Goal: Transaction & Acquisition: Purchase product/service

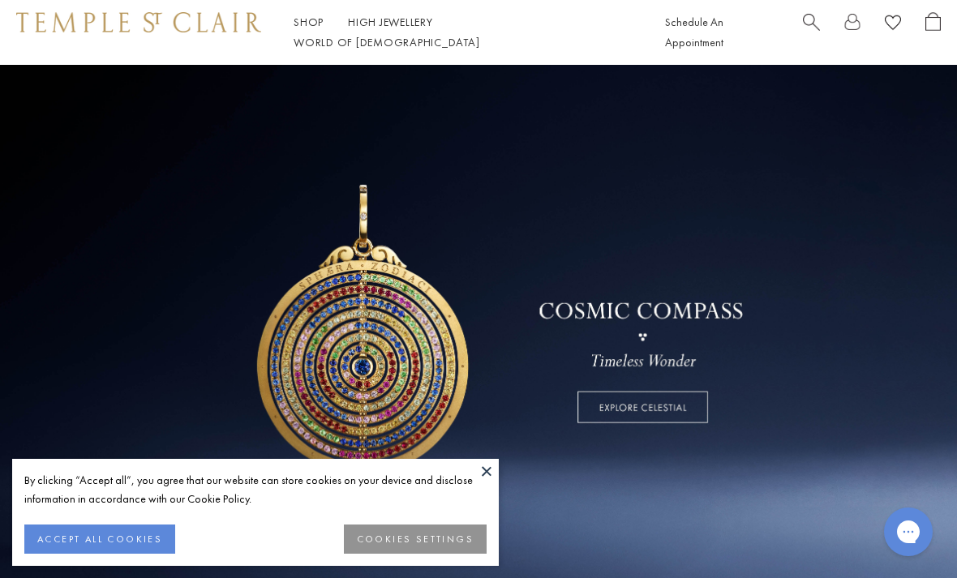
click at [493, 474] on button at bounding box center [487, 471] width 24 height 24
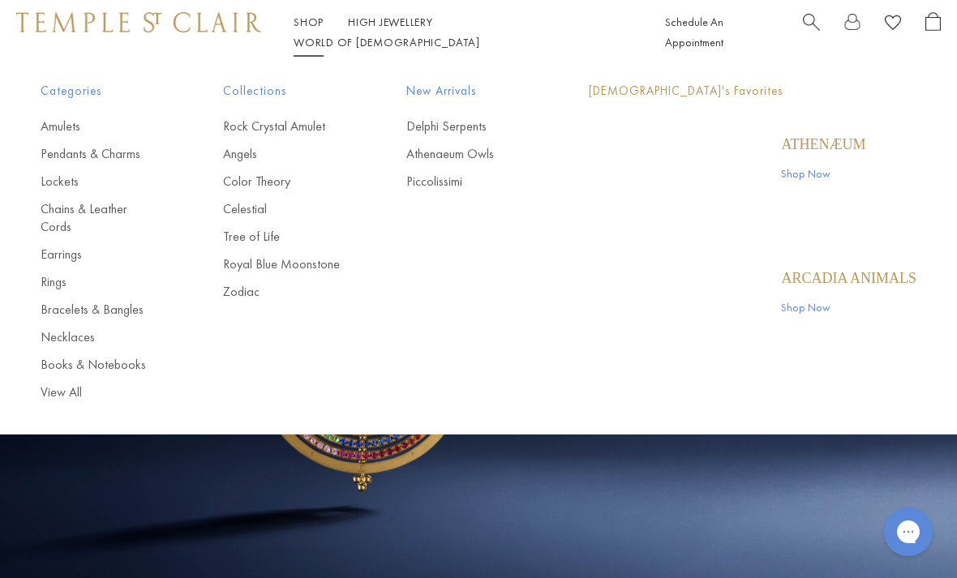
click at [307, 29] on link "Shop Shop" at bounding box center [309, 22] width 30 height 15
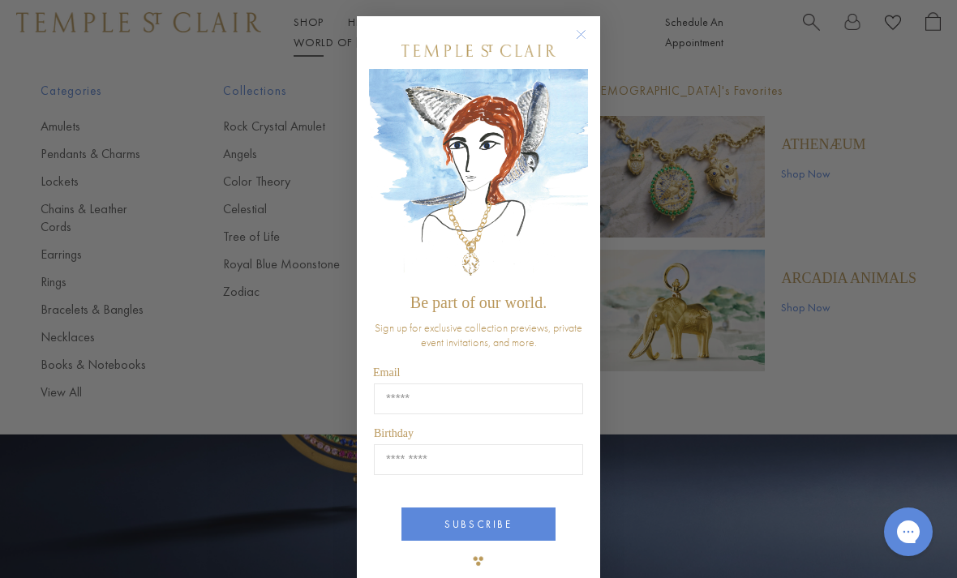
click at [402, 413] on input "Email" at bounding box center [478, 399] width 209 height 31
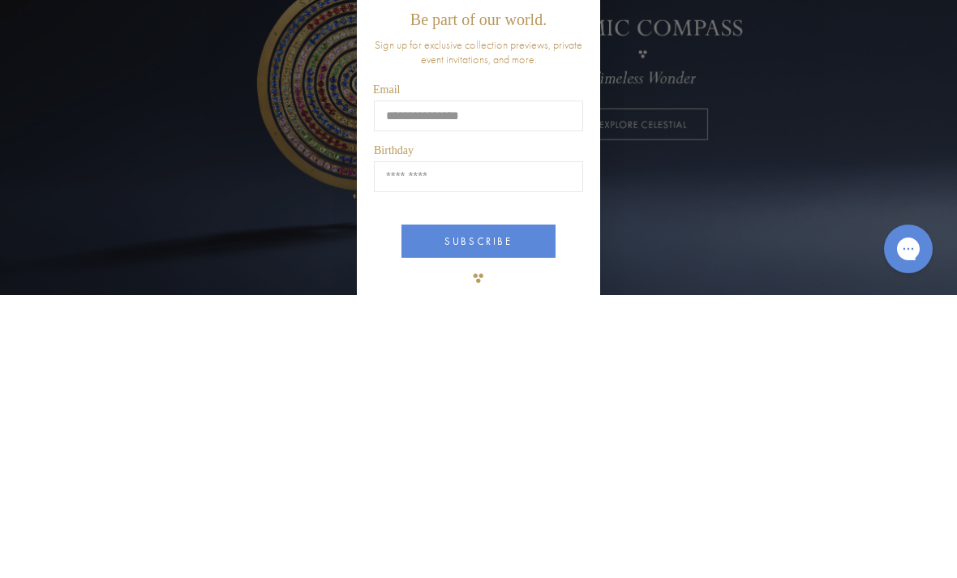
type input "**********"
click at [386, 445] on input "Birthday" at bounding box center [478, 460] width 209 height 31
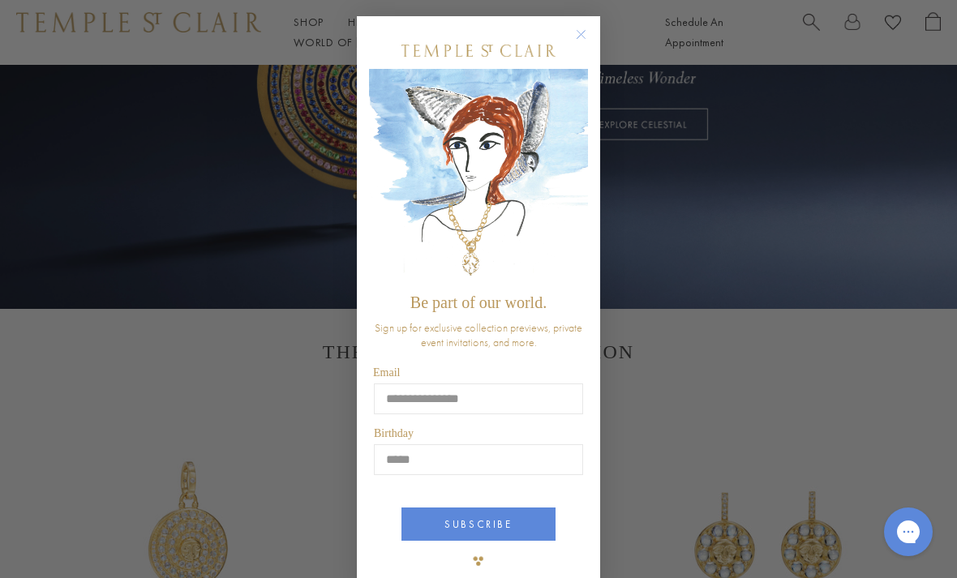
type input "*****"
click at [464, 531] on button "SUBSCRIBE" at bounding box center [479, 524] width 154 height 33
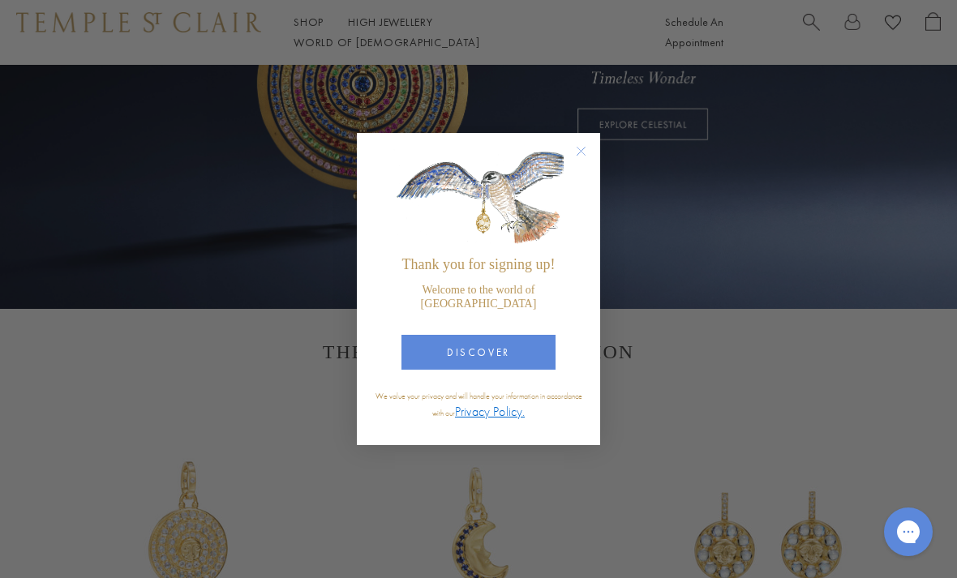
click at [479, 350] on button "DISCOVER" at bounding box center [479, 352] width 154 height 35
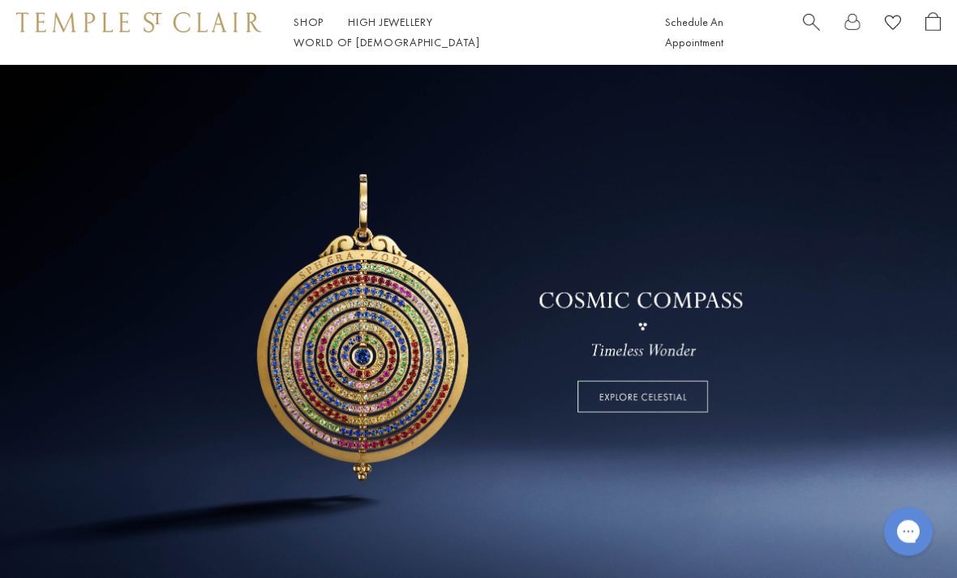
scroll to position [0, 0]
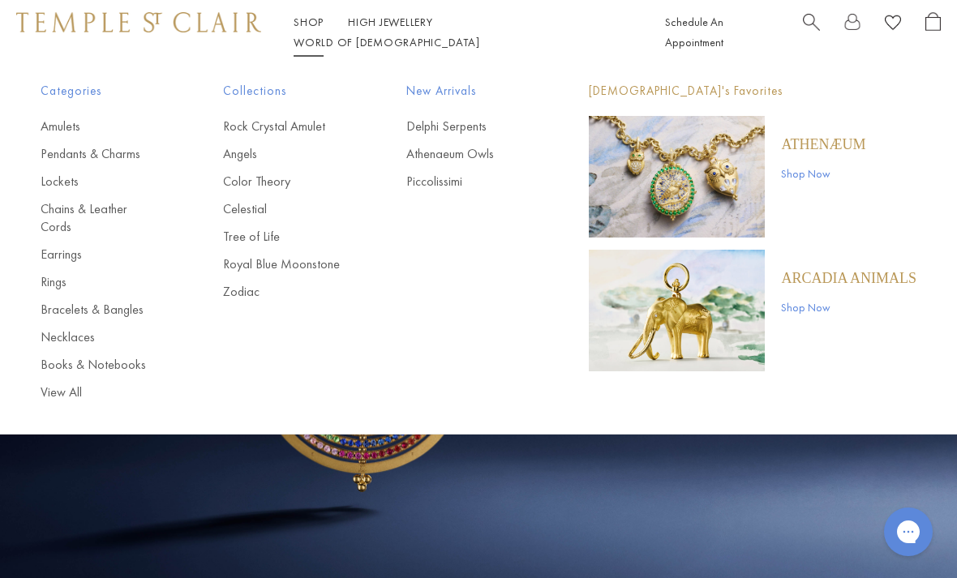
click at [60, 273] on link "Rings" at bounding box center [100, 282] width 118 height 18
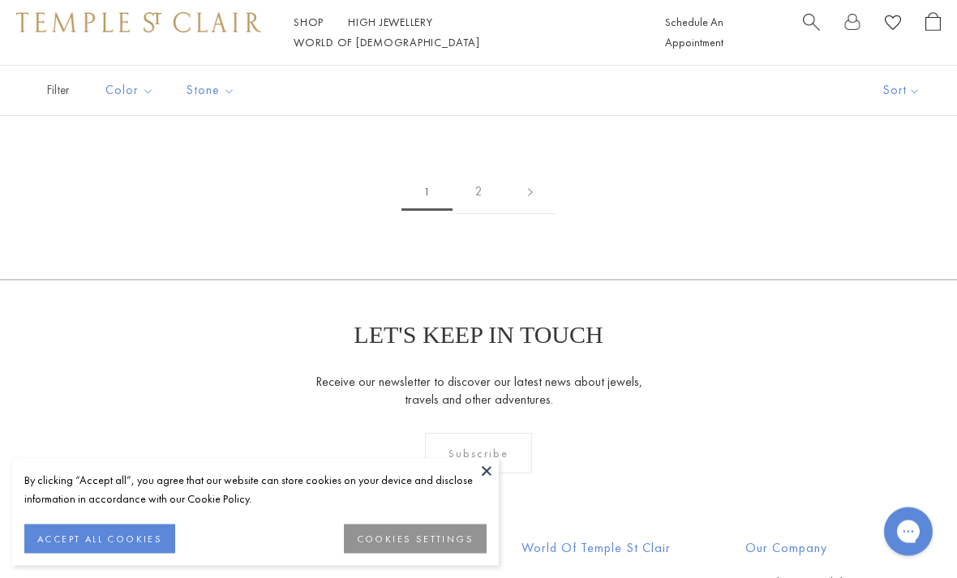
scroll to position [5838, 0]
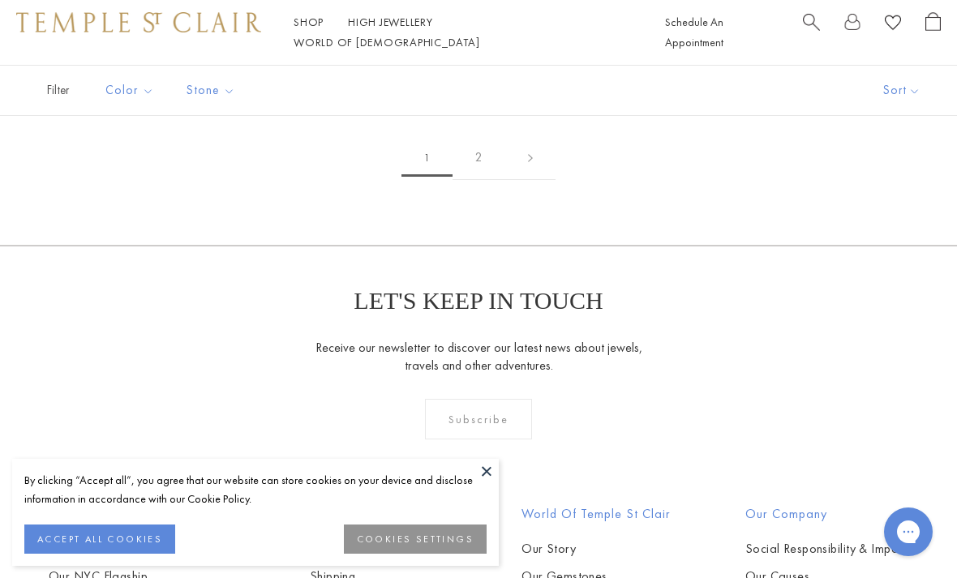
click at [528, 146] on link at bounding box center [530, 157] width 50 height 45
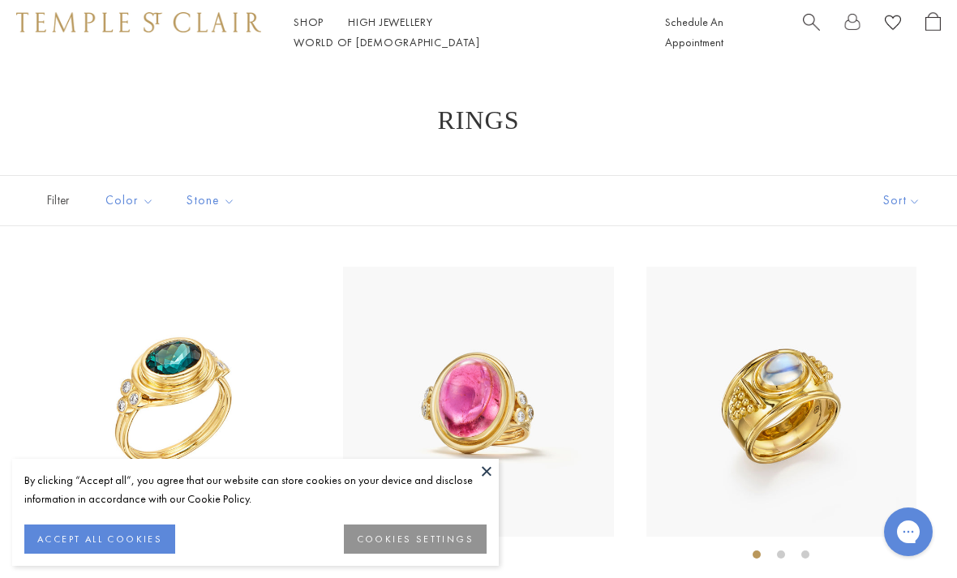
click at [811, 24] on span "Search" at bounding box center [811, 20] width 17 height 17
click at [90, 103] on input "search" at bounding box center [488, 97] width 829 height 19
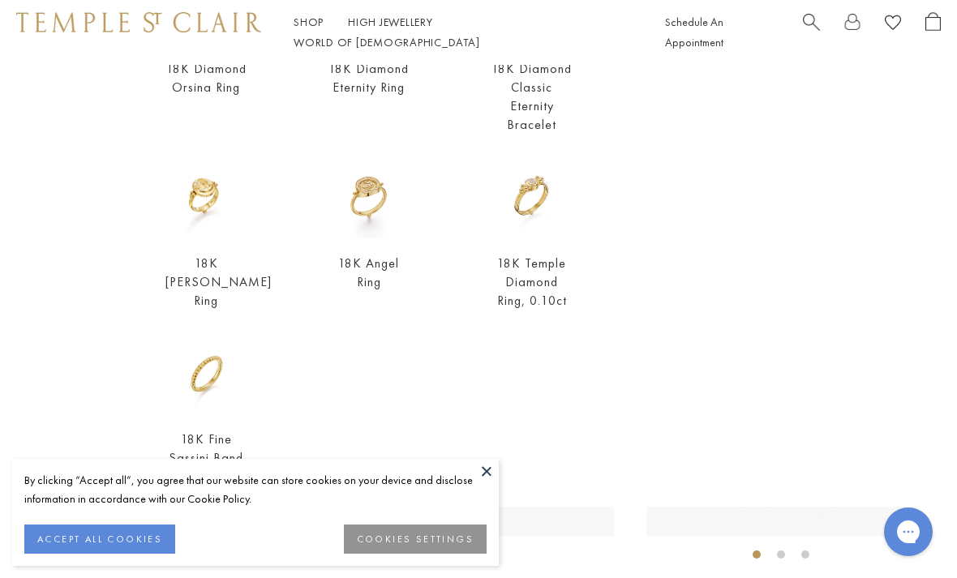
scroll to position [415, 0]
type input "**********"
click at [198, 386] on img at bounding box center [206, 375] width 82 height 82
click at [478, 466] on button at bounding box center [487, 471] width 24 height 24
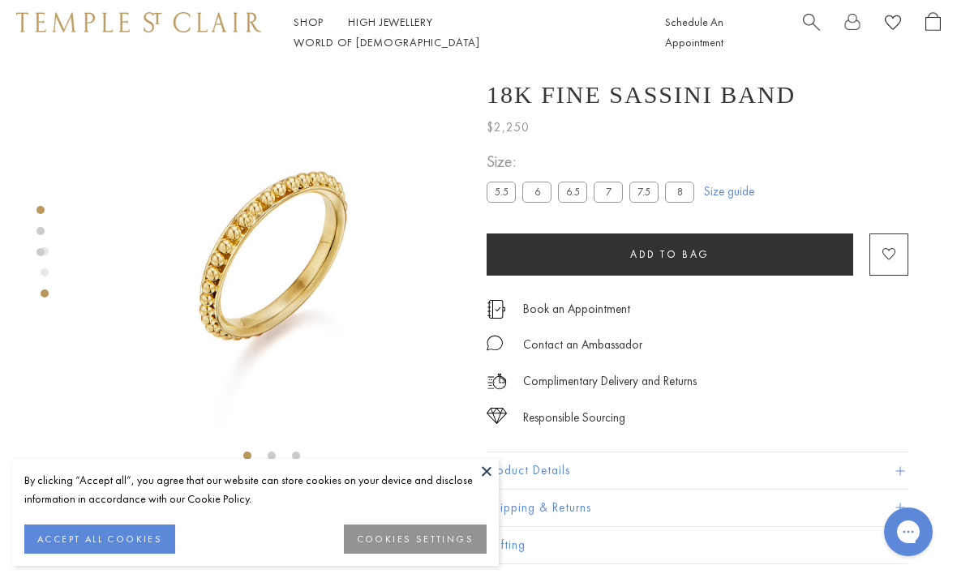
click at [471, 480] on div "By clicking “Accept all”, you agree that our website can store cookies on your …" at bounding box center [255, 489] width 462 height 37
